Goal: Task Accomplishment & Management: Manage account settings

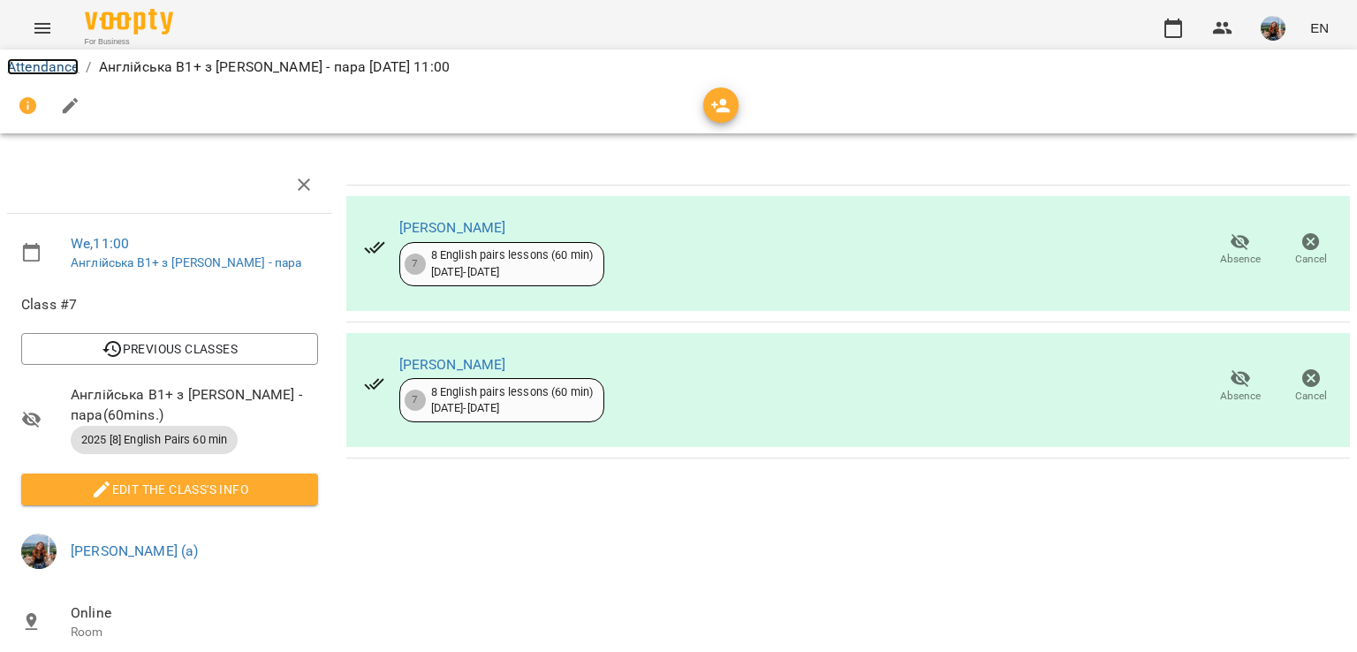
click at [47, 64] on link "Attendance" at bounding box center [43, 66] width 72 height 17
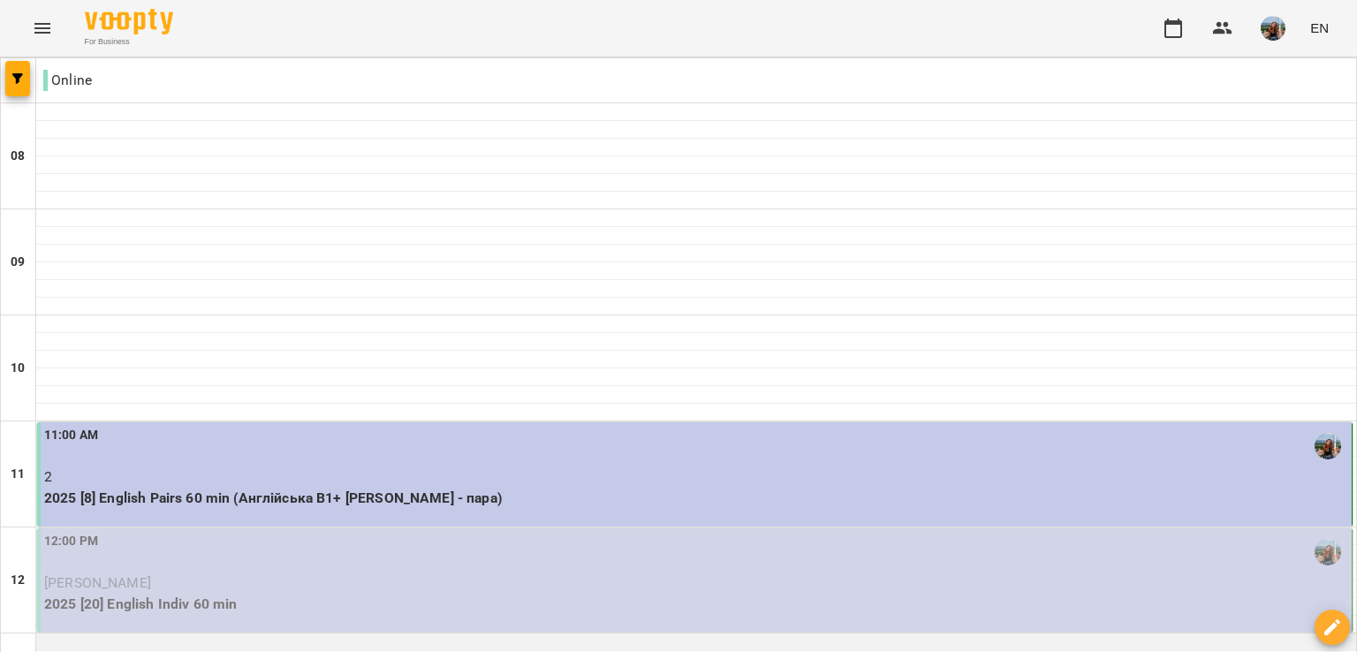
scroll to position [442, 0]
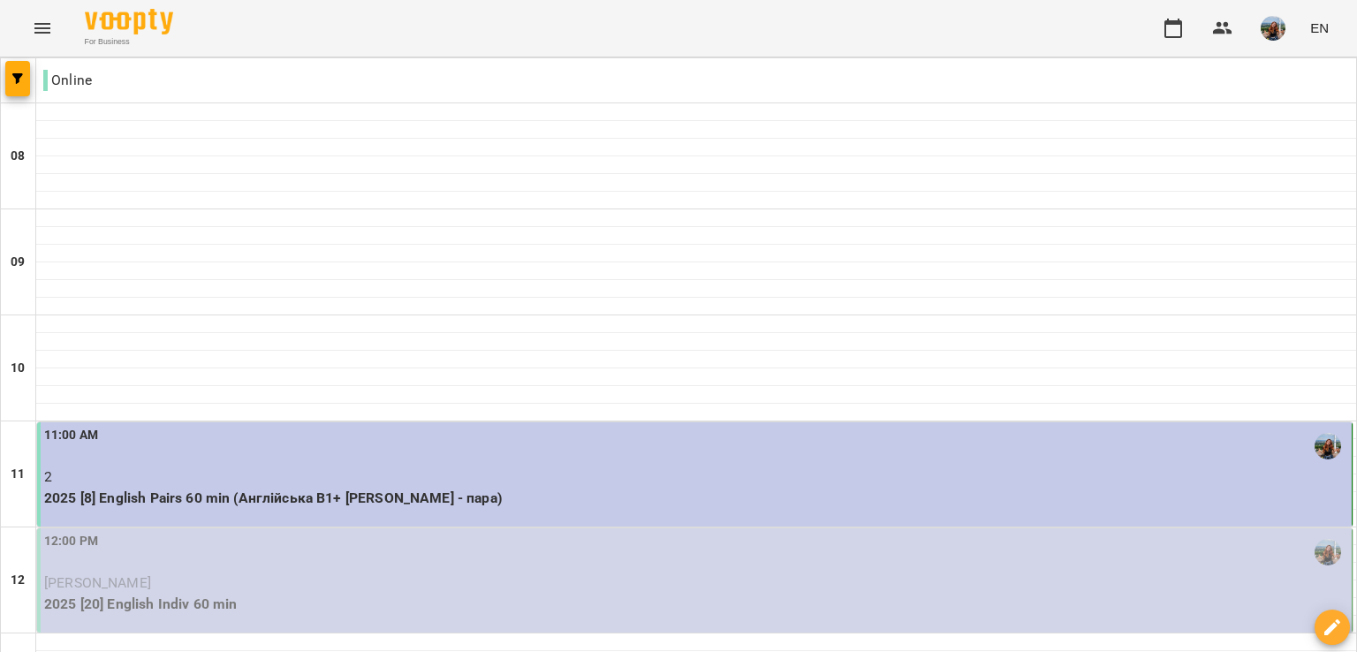
click at [355, 573] on p "[PERSON_NAME]" at bounding box center [696, 583] width 1304 height 21
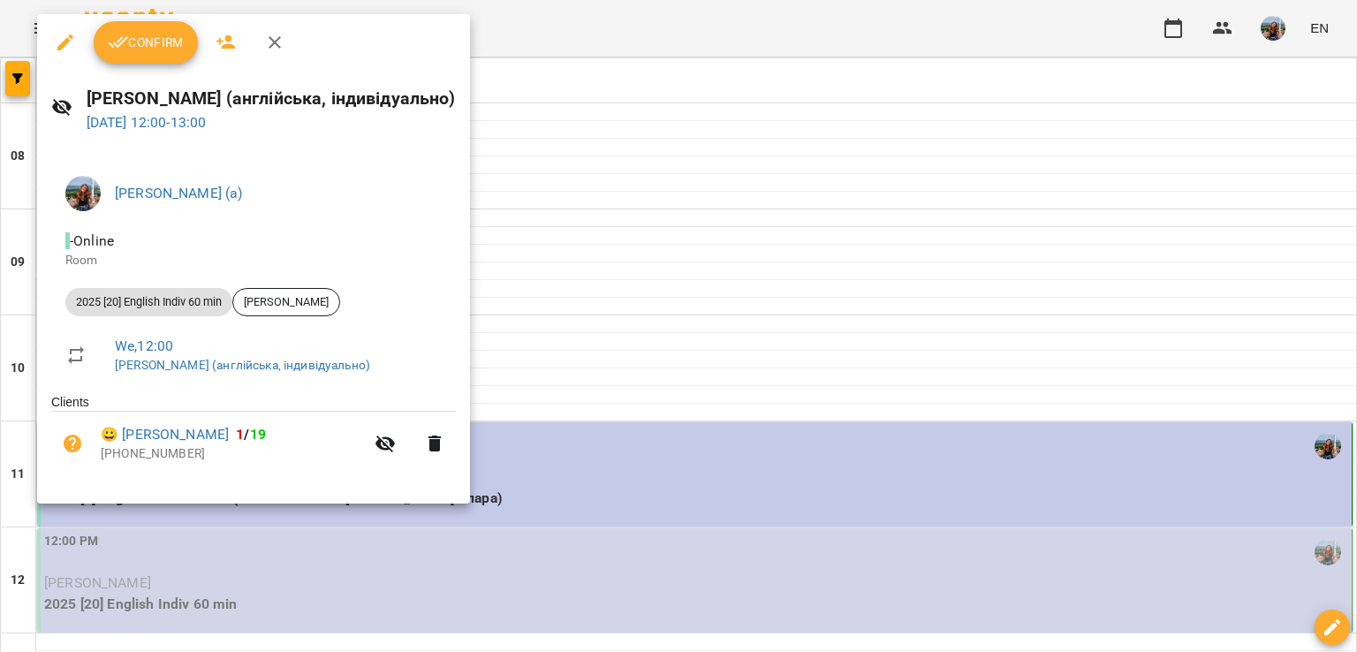
click at [125, 54] on button "Confirm" at bounding box center [146, 42] width 104 height 42
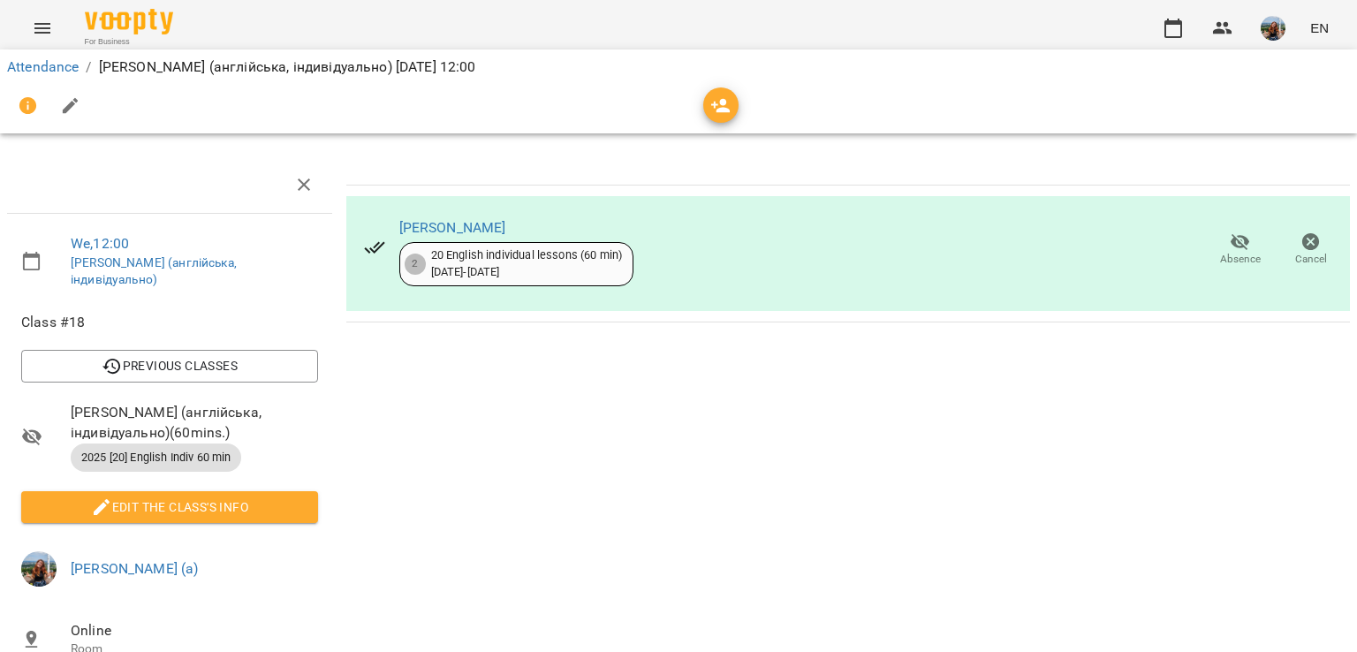
click at [35, 75] on li "Attendance" at bounding box center [43, 67] width 72 height 21
click at [42, 69] on link "Attendance" at bounding box center [43, 66] width 72 height 17
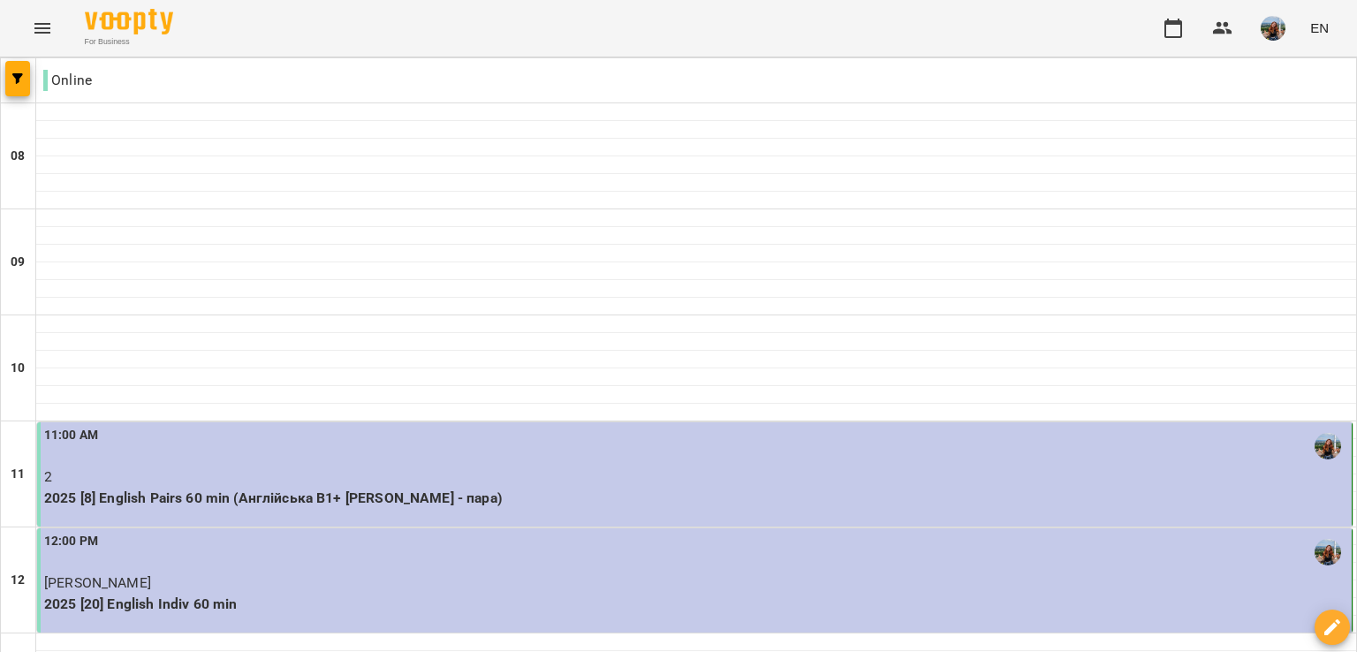
scroll to position [1060, 0]
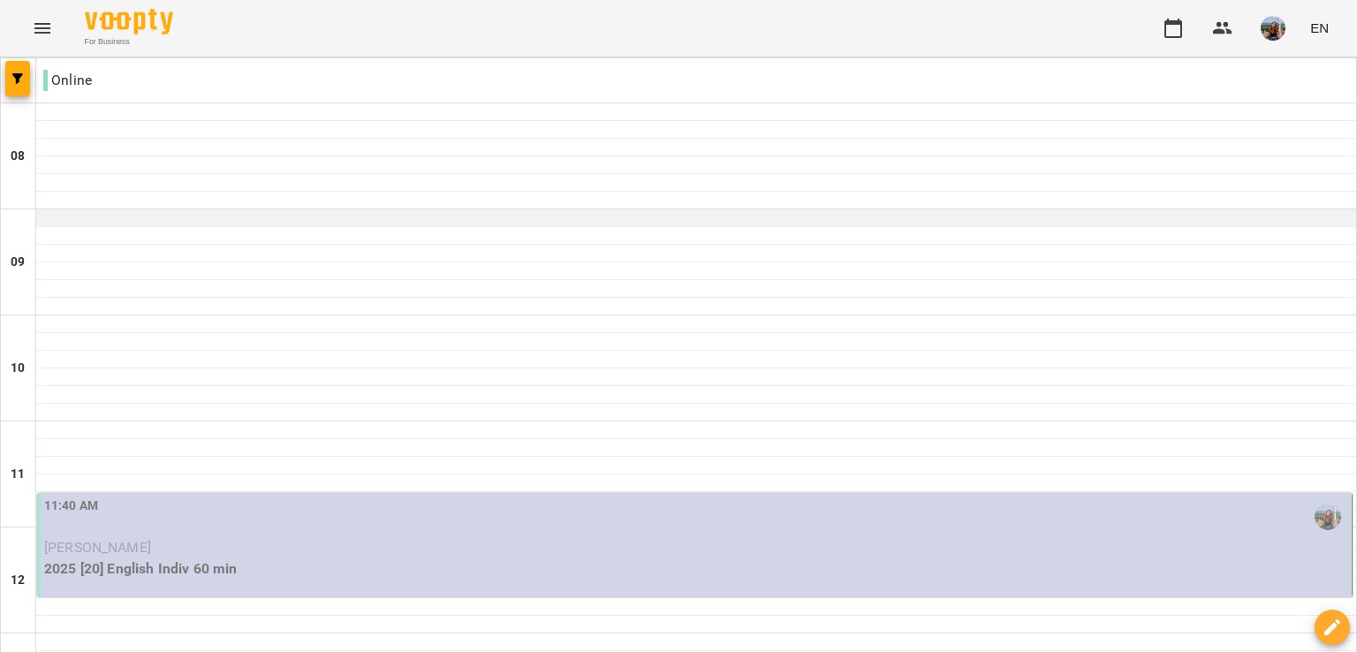
scroll to position [187, 0]
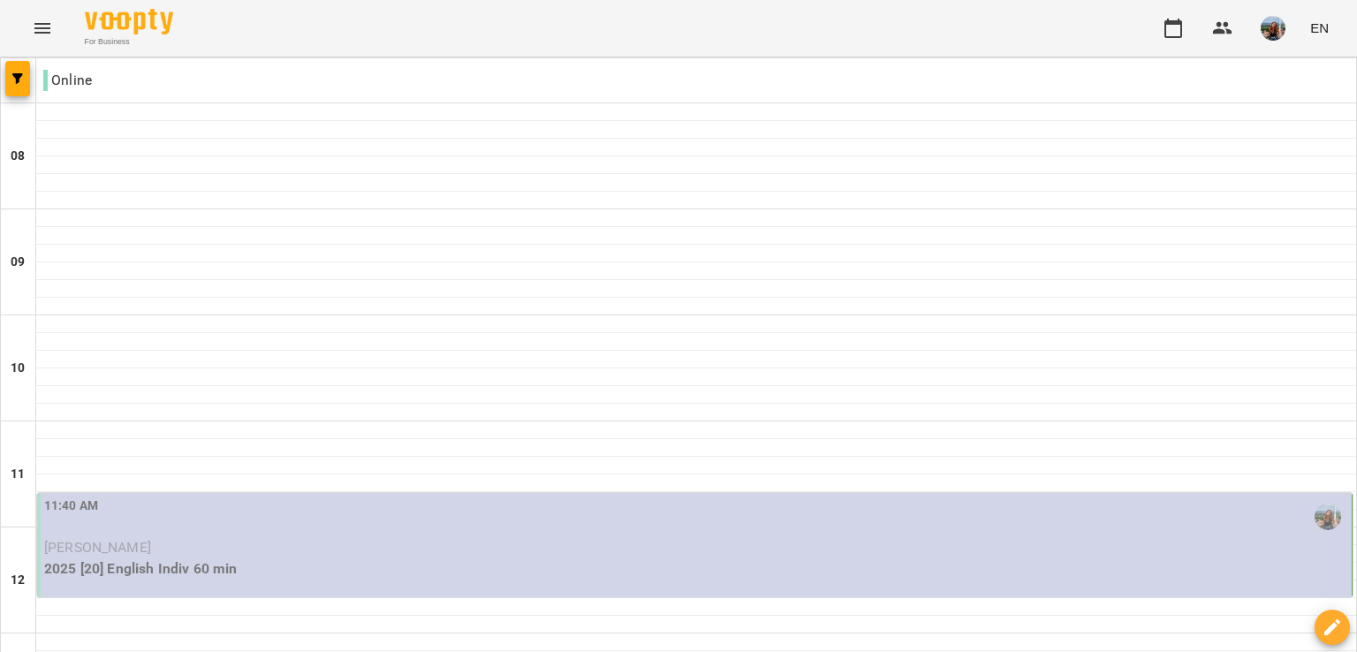
type input "**********"
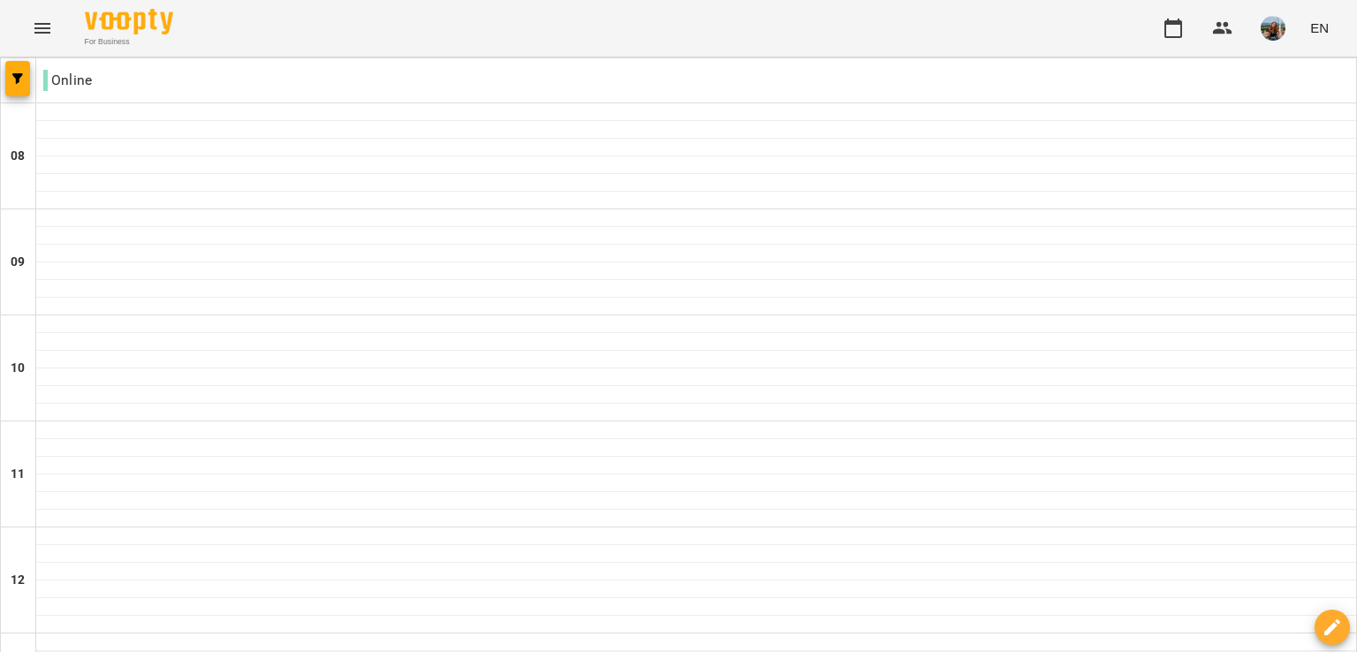
scroll to position [618, 0]
